Goal: Find specific page/section: Find specific page/section

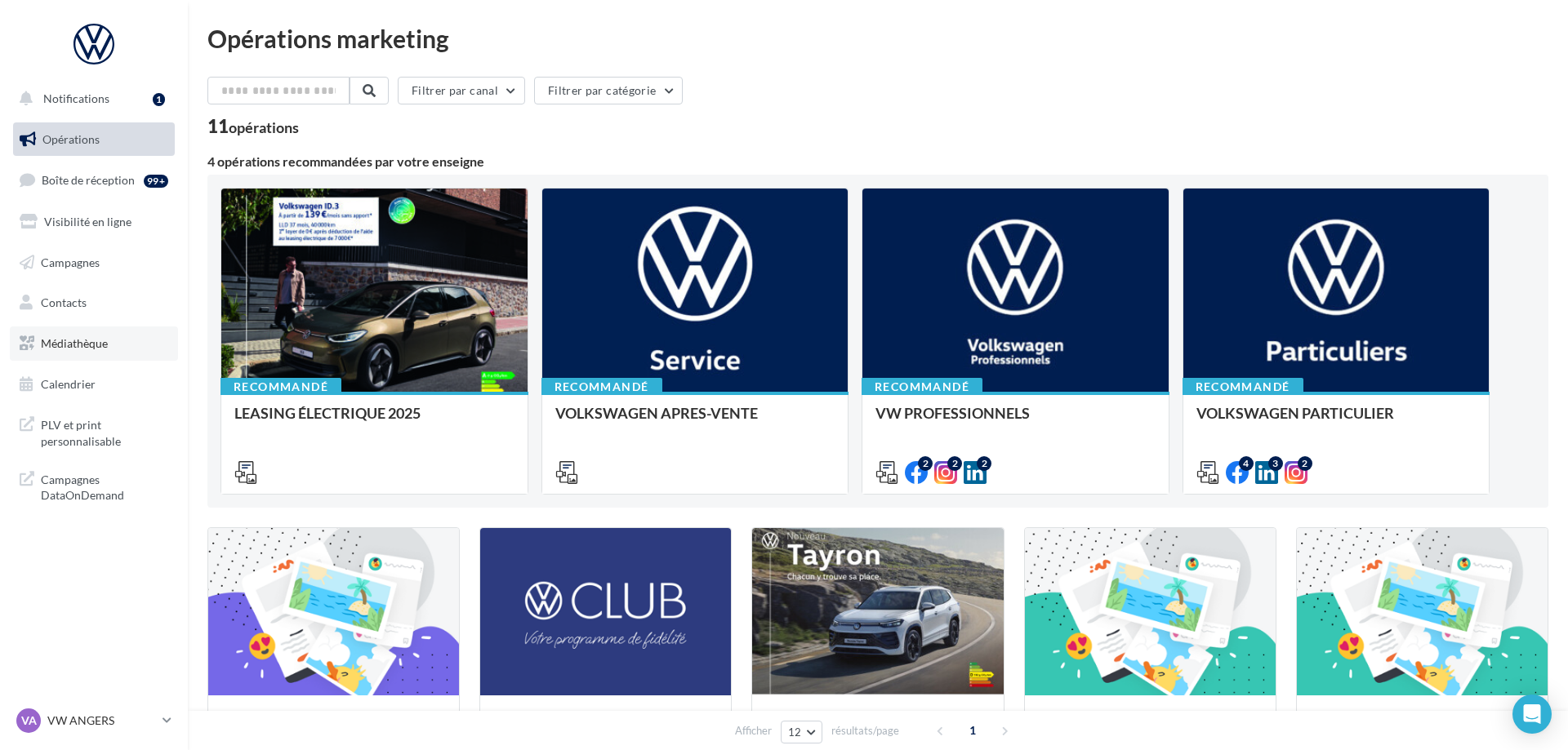
click at [88, 344] on span "Médiathèque" at bounding box center [74, 343] width 67 height 14
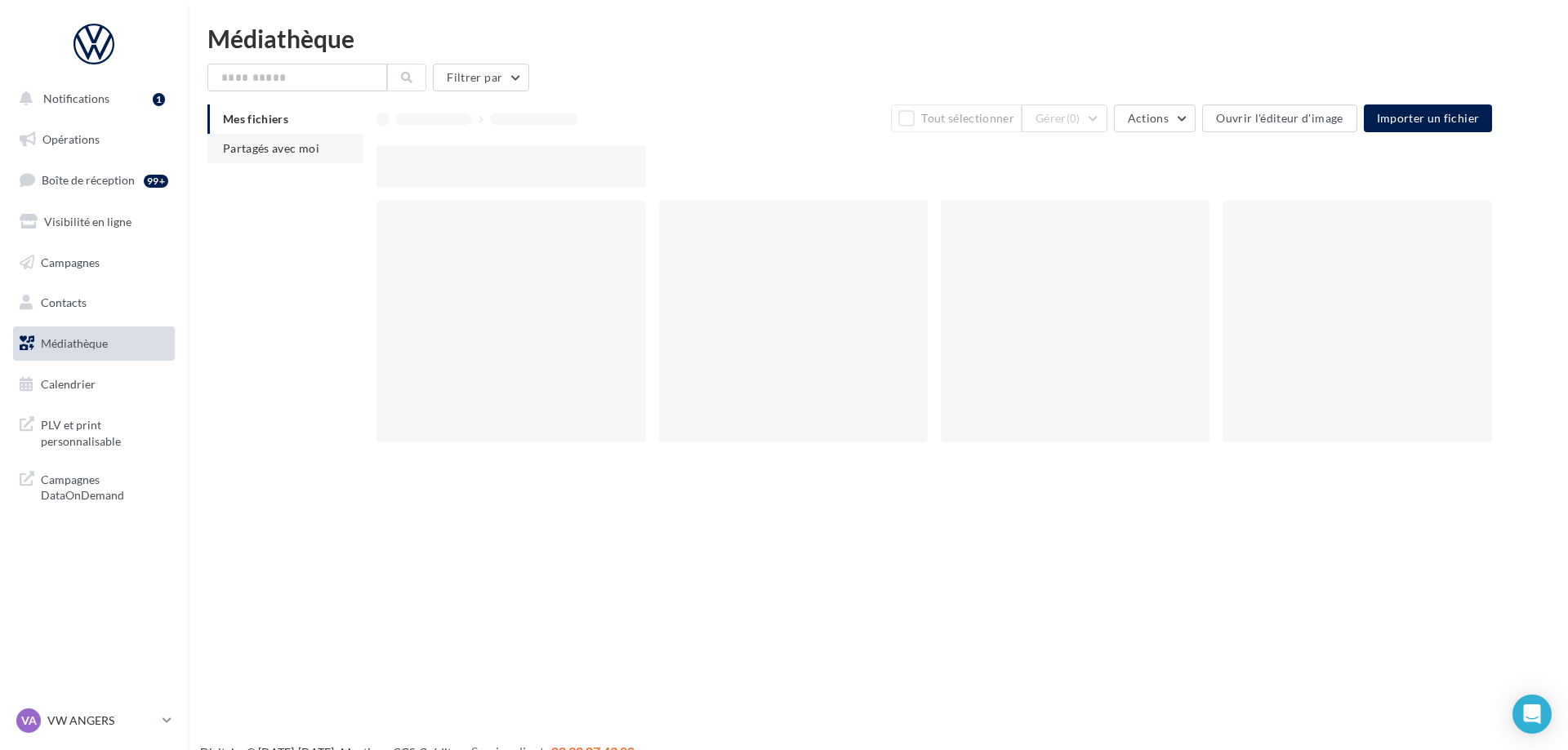
click at [300, 140] on li "Partagés avec moi" at bounding box center [286, 149] width 156 height 29
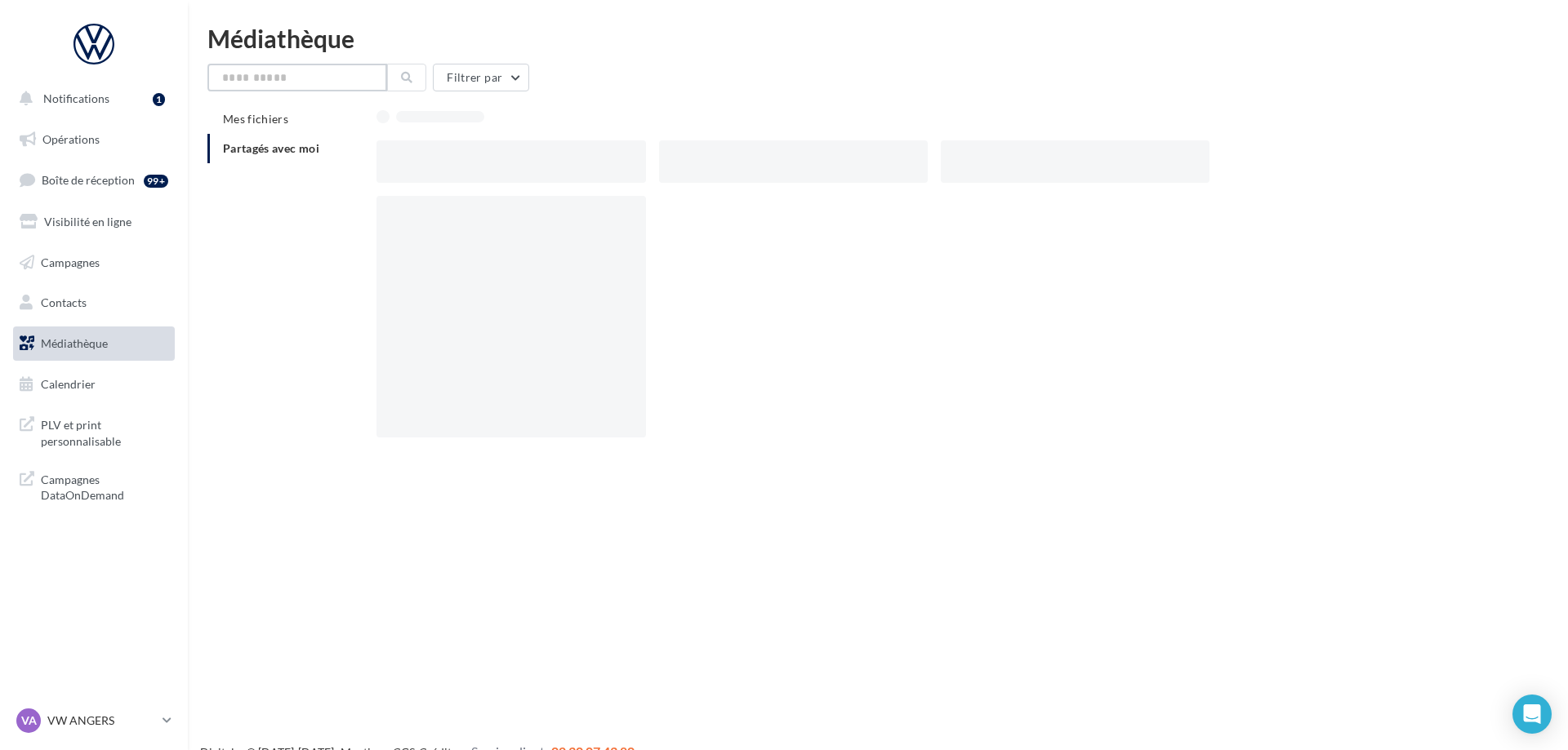
click at [286, 75] on input "text" at bounding box center [298, 78] width 180 height 28
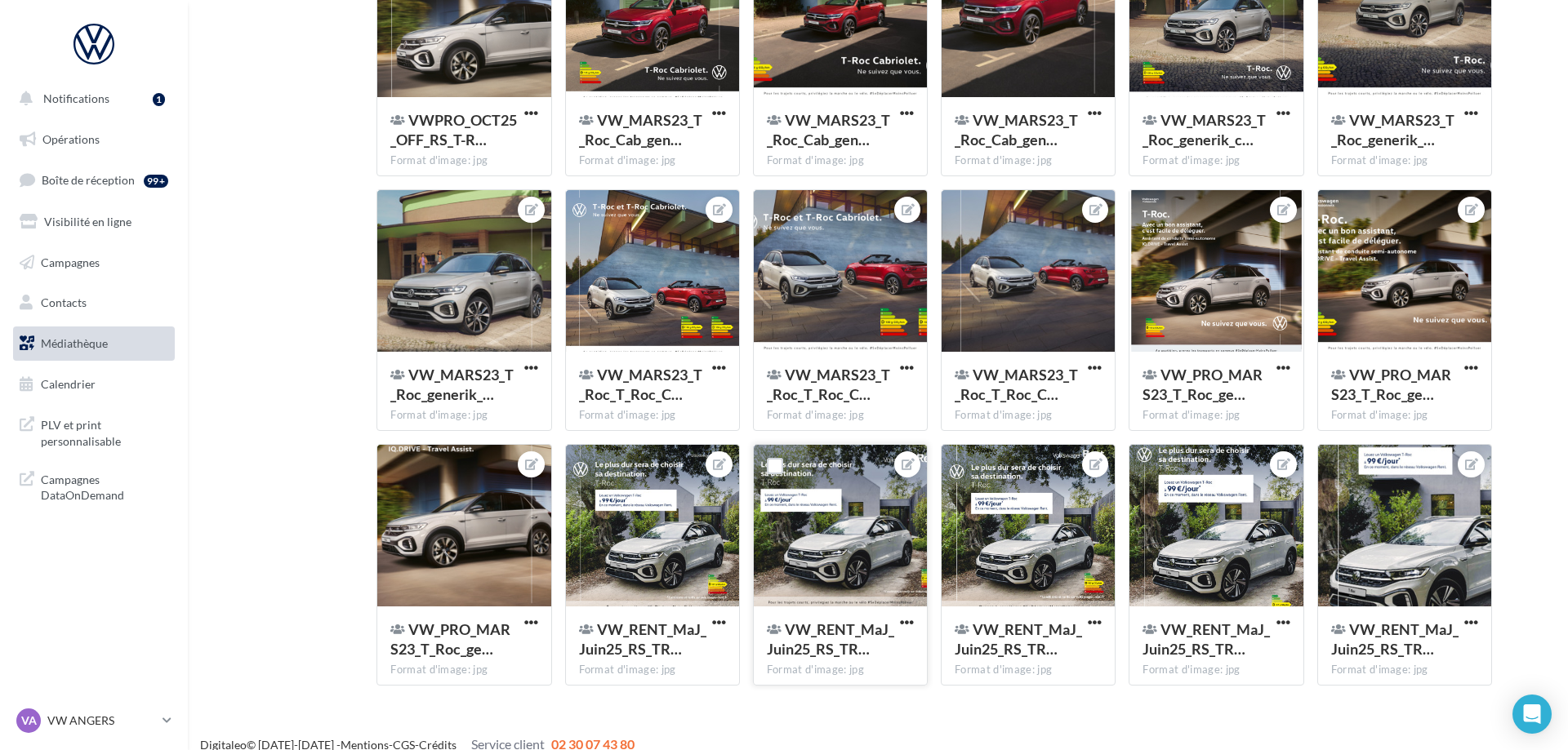
scroll to position [1096, 0]
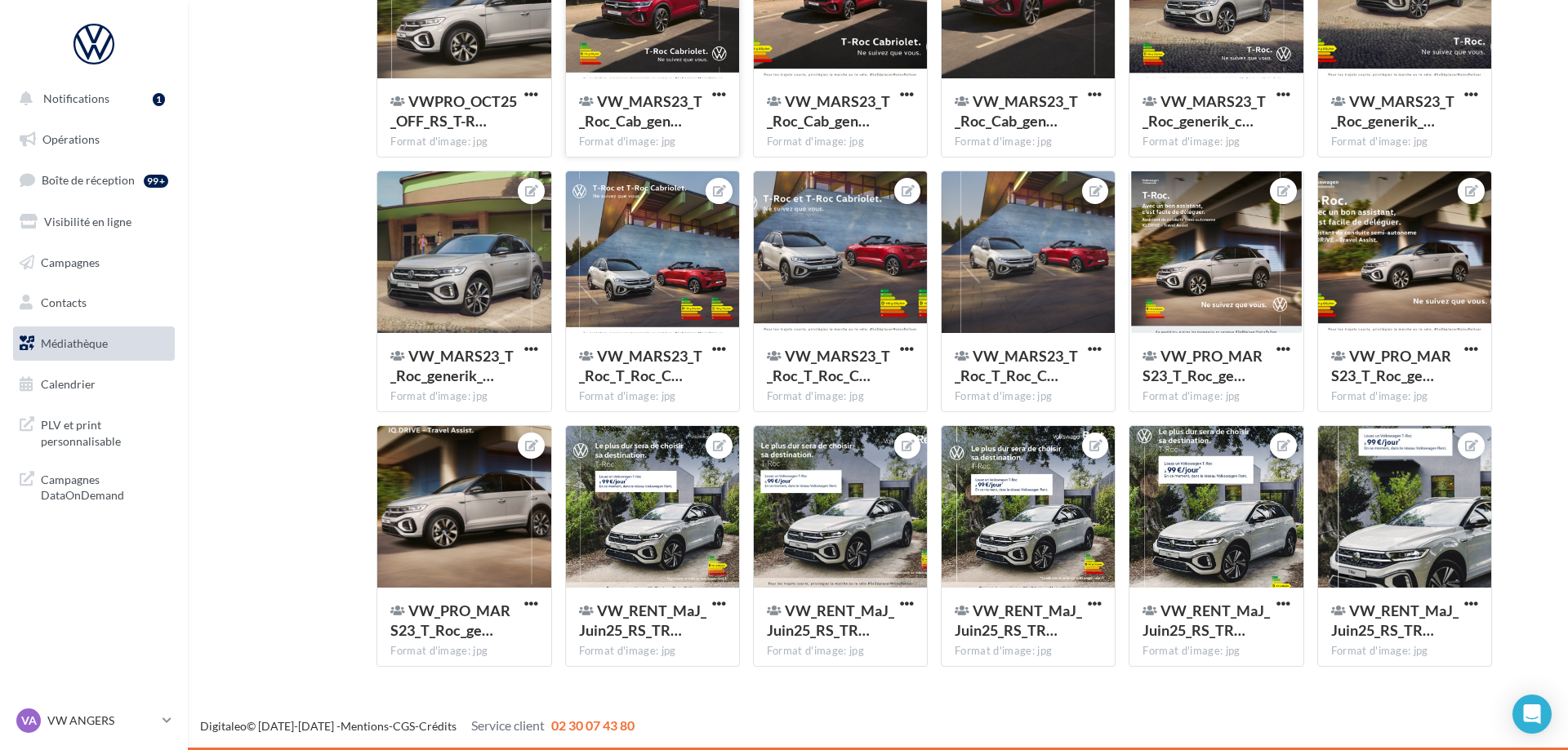
type input "*****"
click at [62, 352] on link "Médiathèque" at bounding box center [93, 344] width 168 height 35
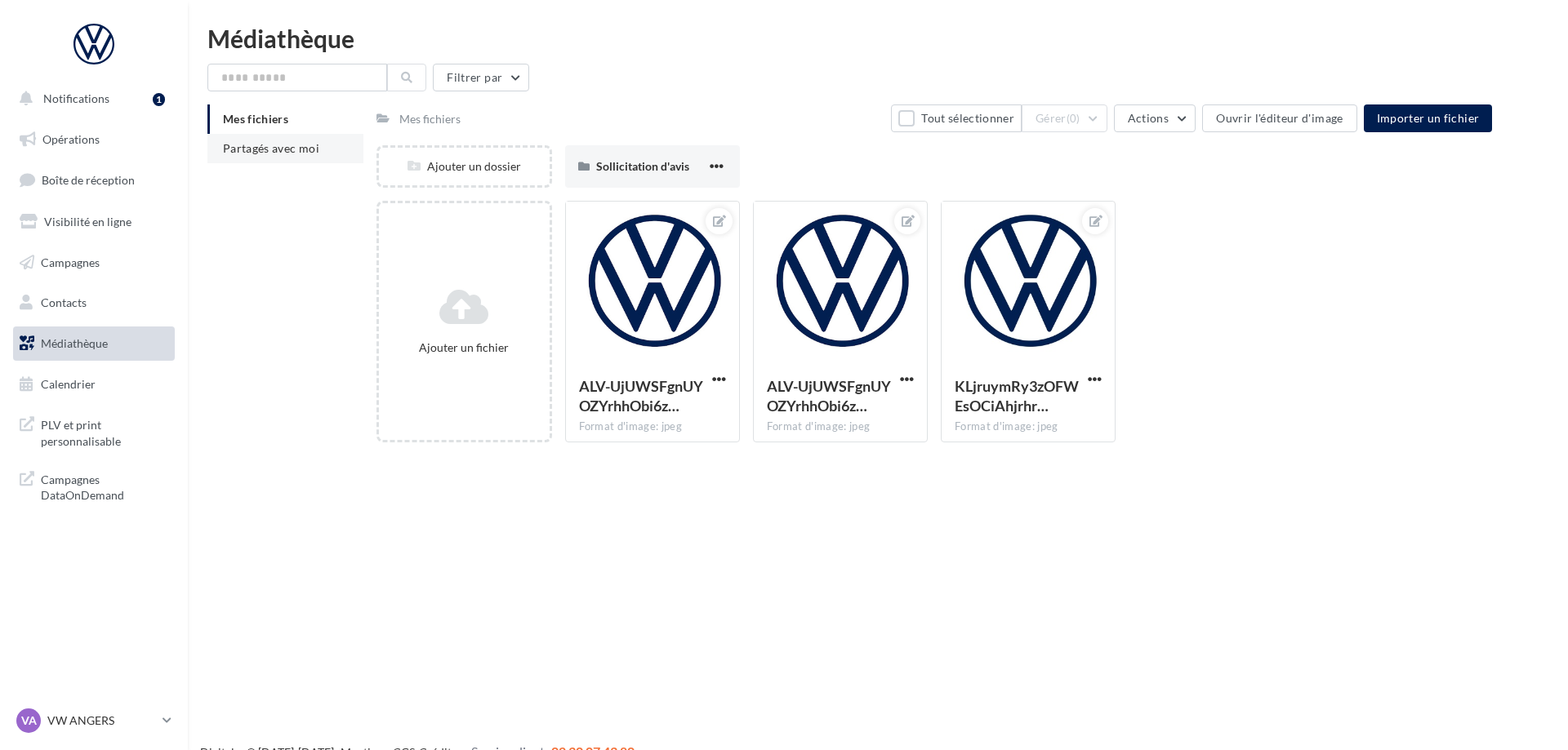
click at [290, 161] on li "Partagés avec moi" at bounding box center [286, 149] width 156 height 29
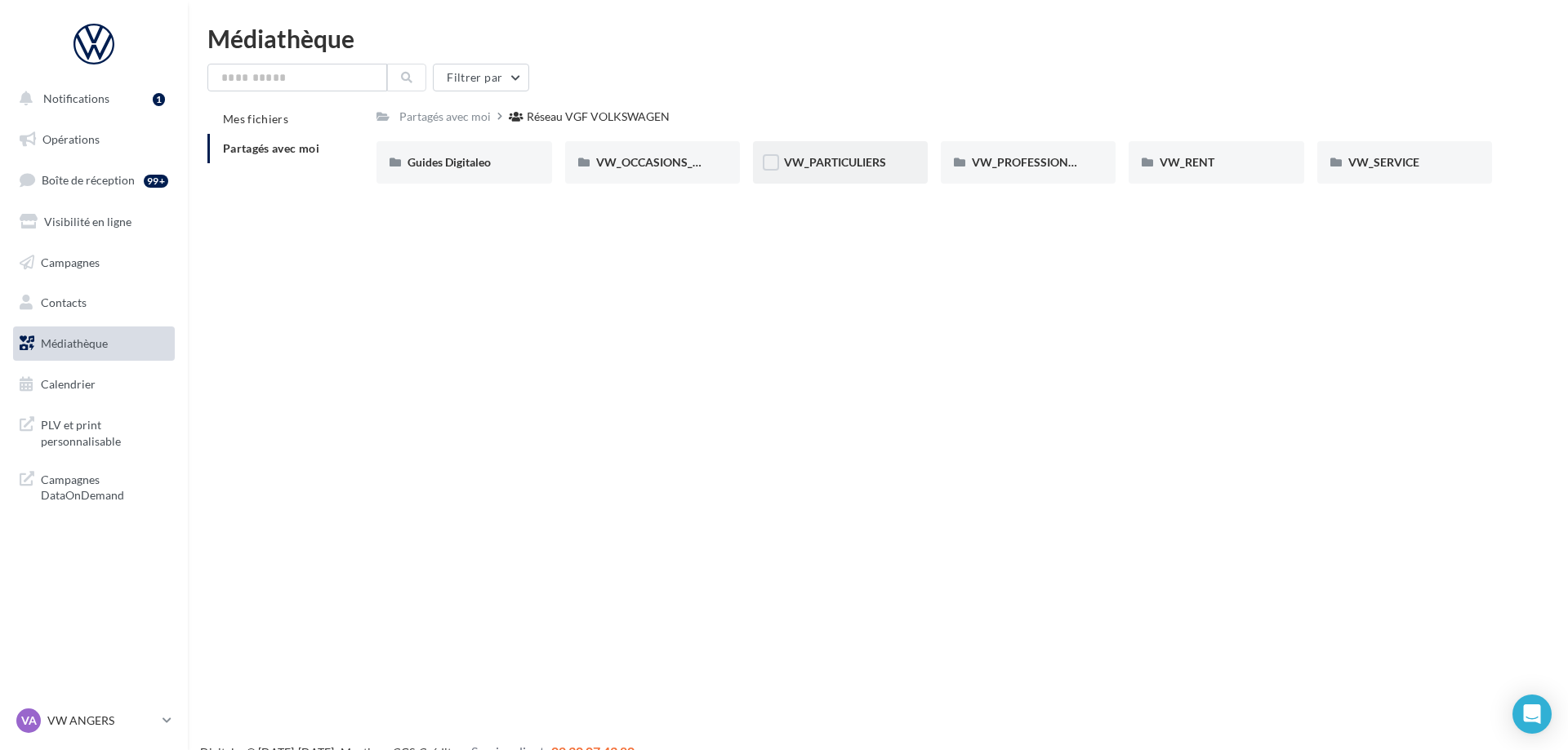
click at [781, 163] on div "VW_PARTICULIERS" at bounding box center [840, 162] width 175 height 42
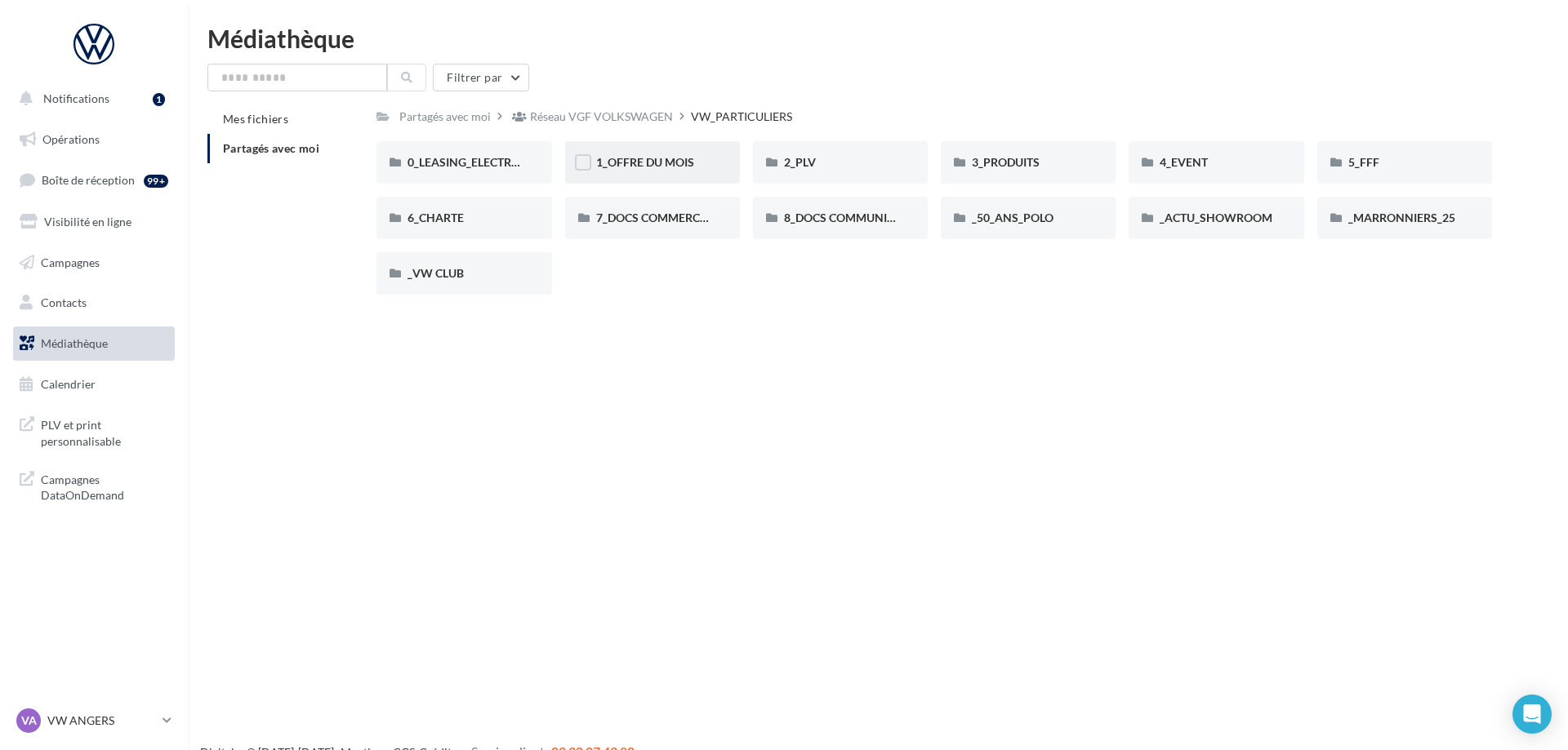
click at [692, 170] on div "1_OFFRE DU MOIS" at bounding box center [652, 162] width 112 height 16
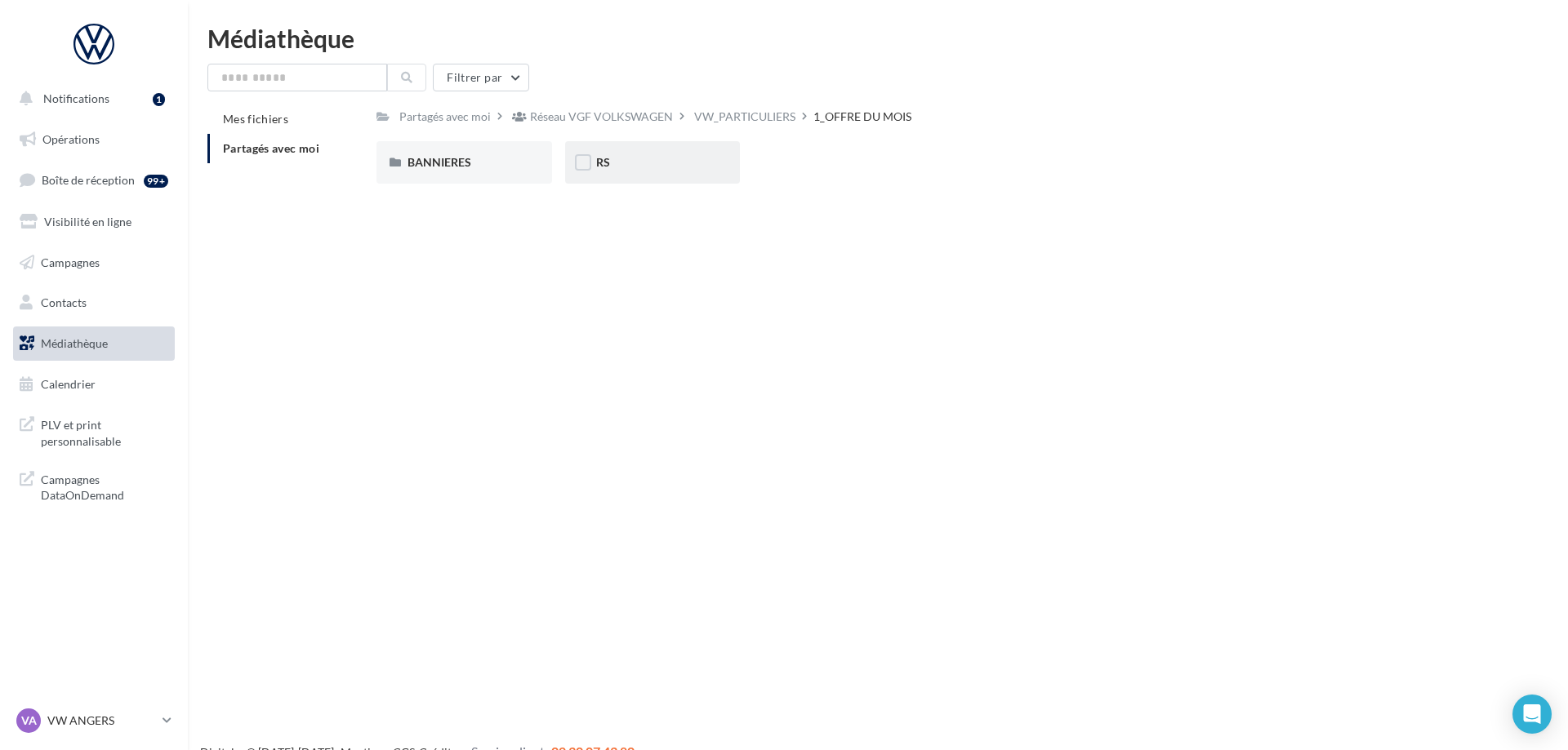
click at [646, 170] on div "RS" at bounding box center [652, 162] width 112 height 16
click at [499, 178] on div "AVEC [PERSON_NAME]" at bounding box center [464, 162] width 175 height 42
click at [469, 164] on div "ID.3" at bounding box center [464, 162] width 112 height 16
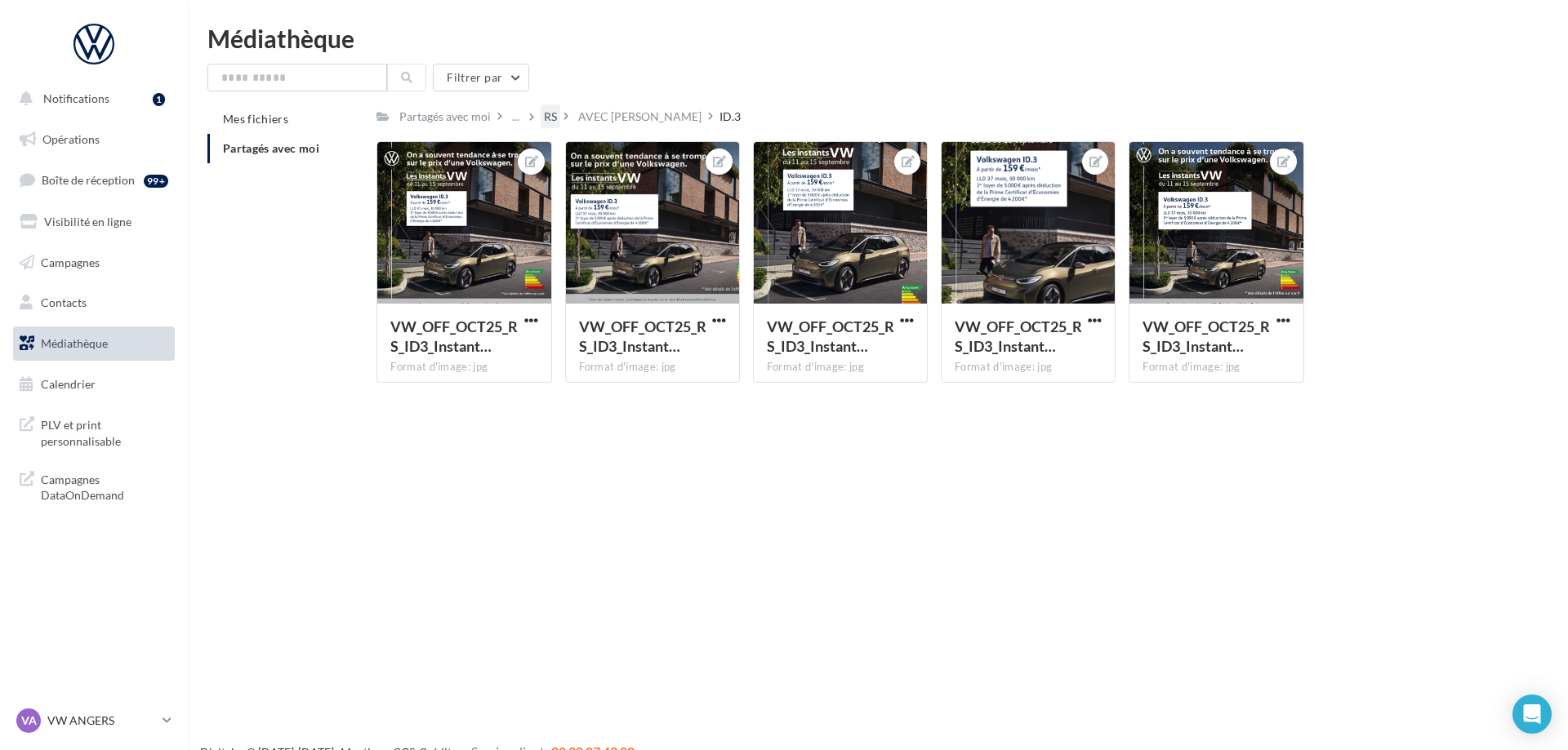
click at [557, 114] on div "RS" at bounding box center [550, 117] width 13 height 16
